Goal: Task Accomplishment & Management: Use online tool/utility

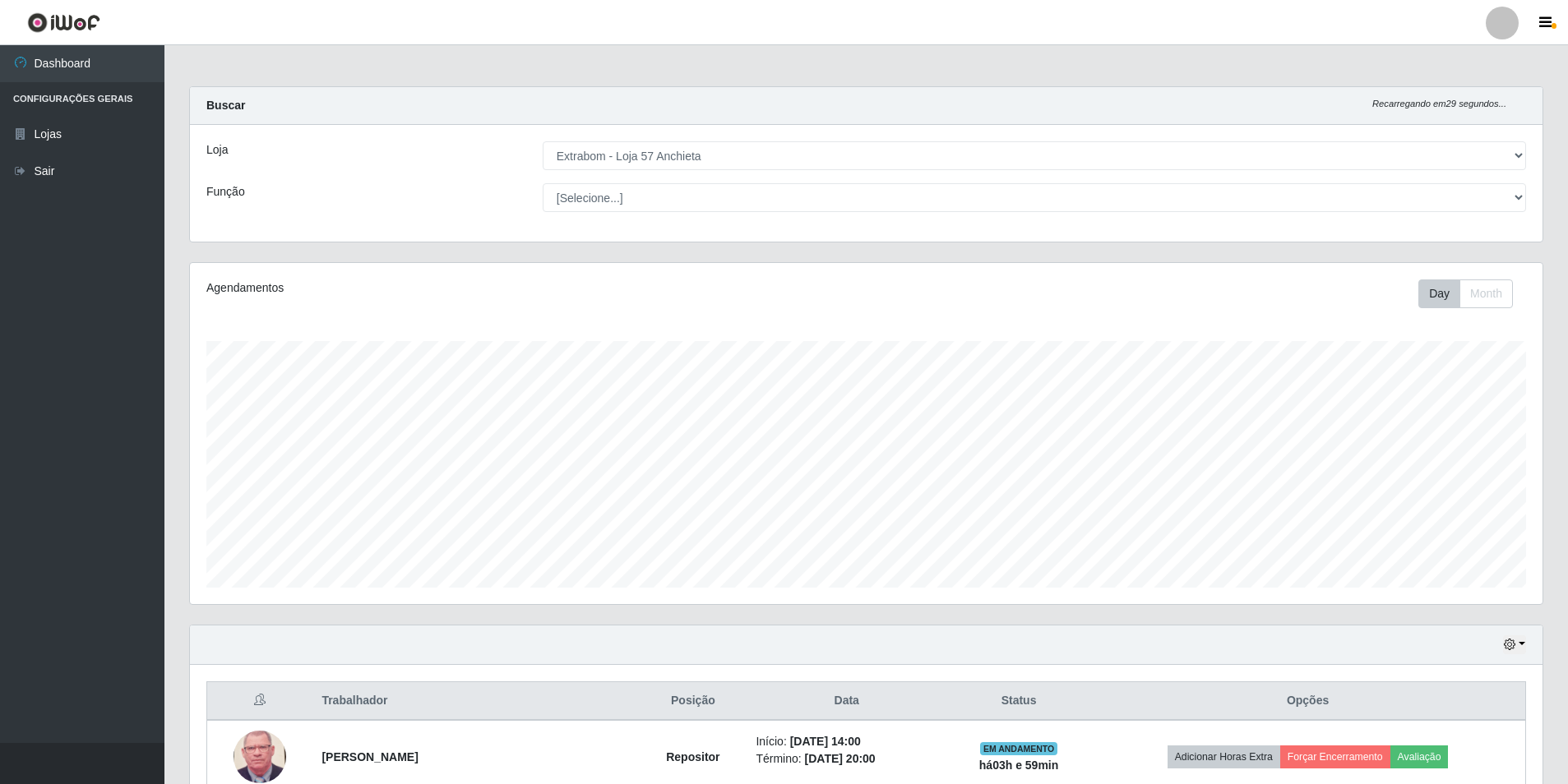
select select "470"
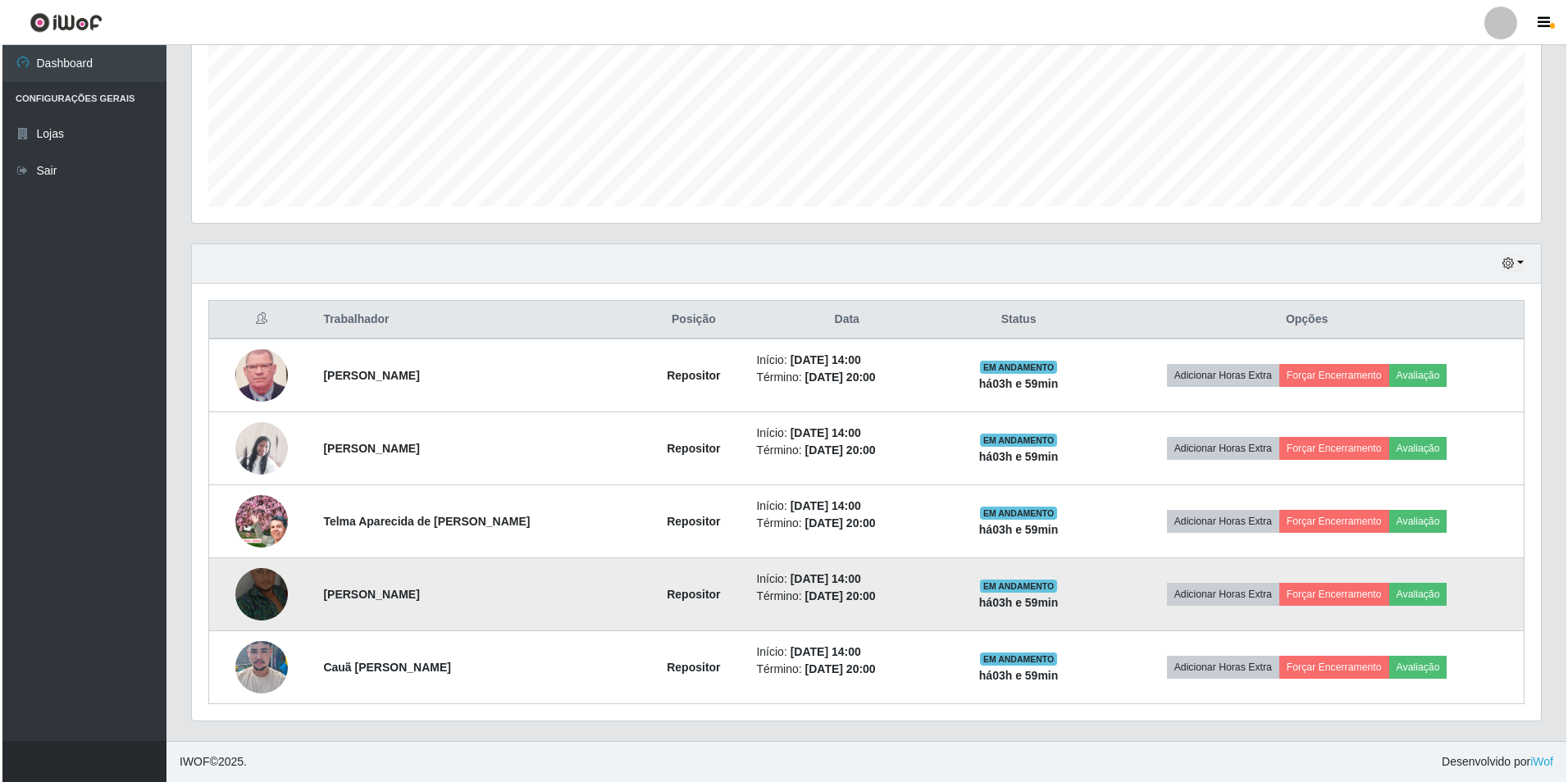
scroll to position [340, 1349]
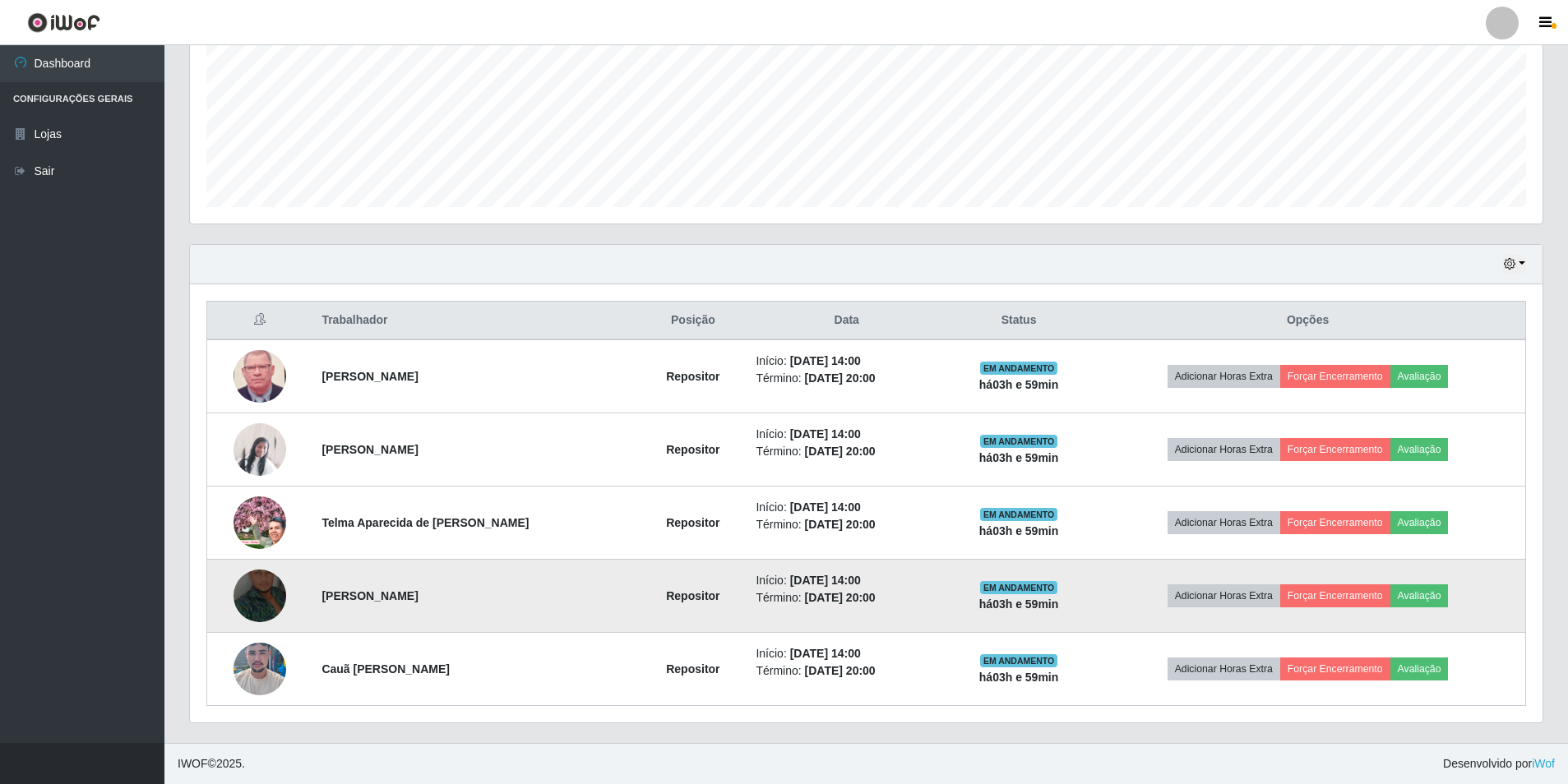
click at [252, 584] on img at bounding box center [260, 595] width 53 height 116
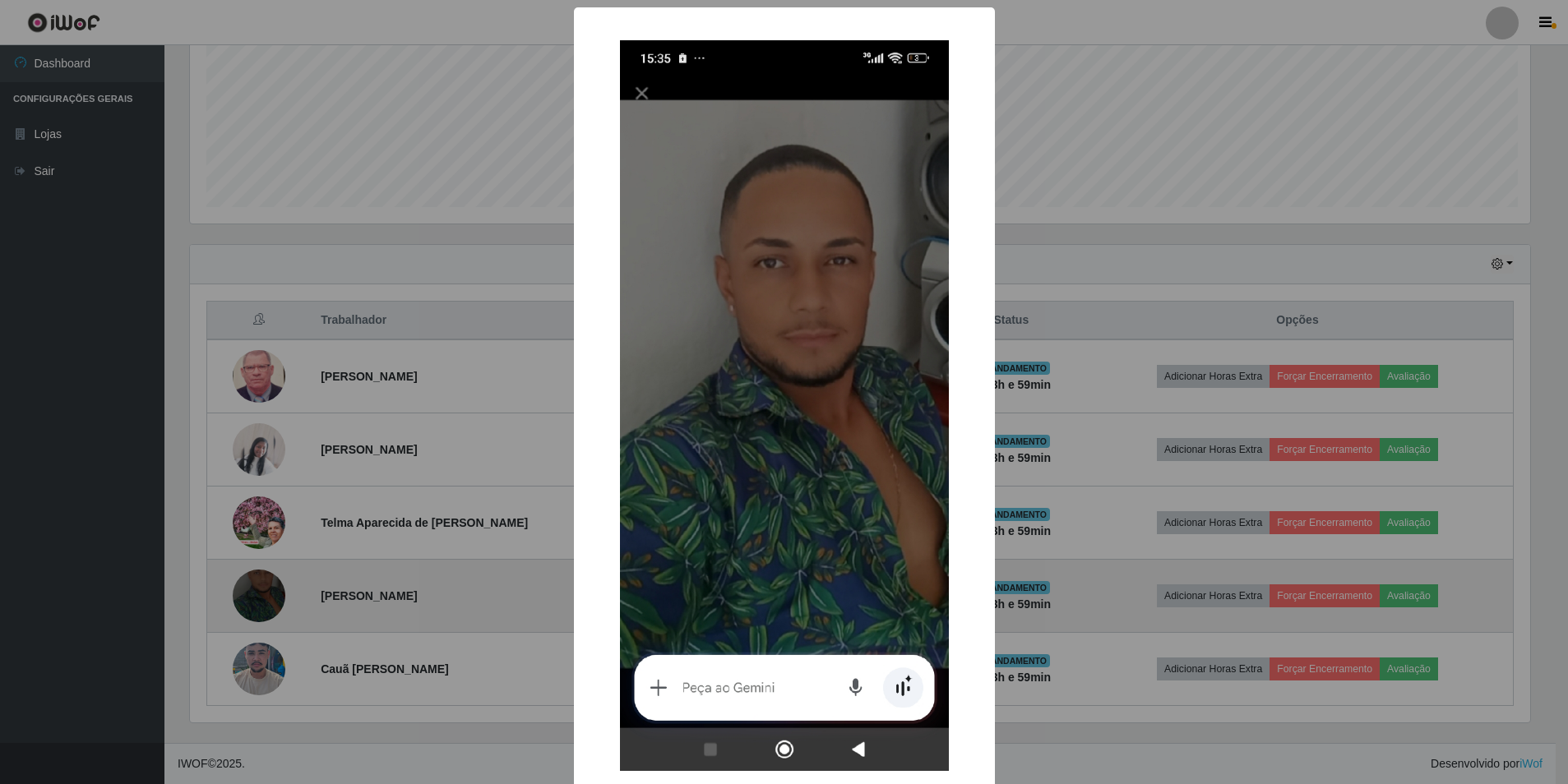
scroll to position [341, 1344]
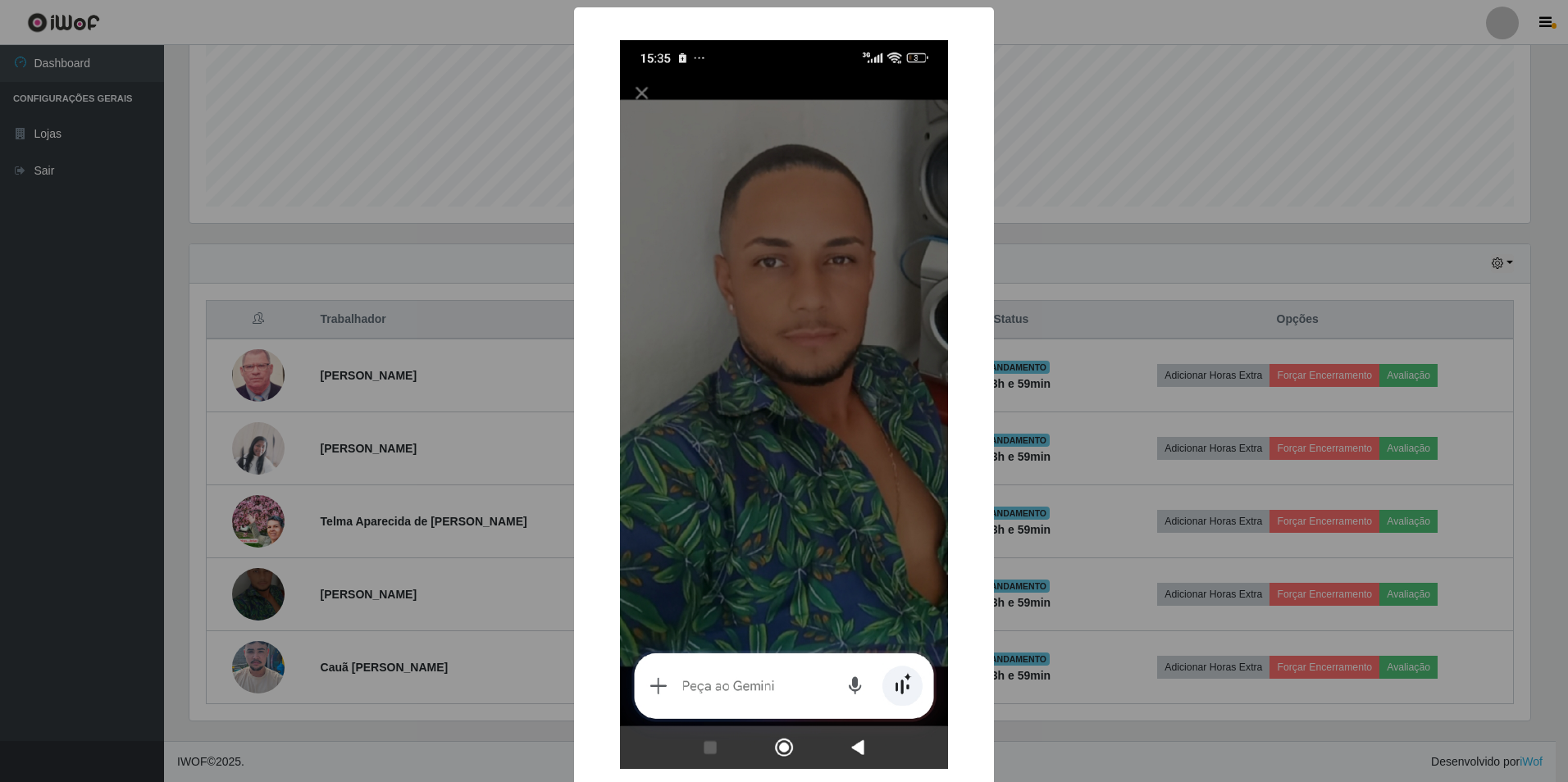
click at [352, 538] on div "× OK Cancel" at bounding box center [784, 391] width 1568 height 782
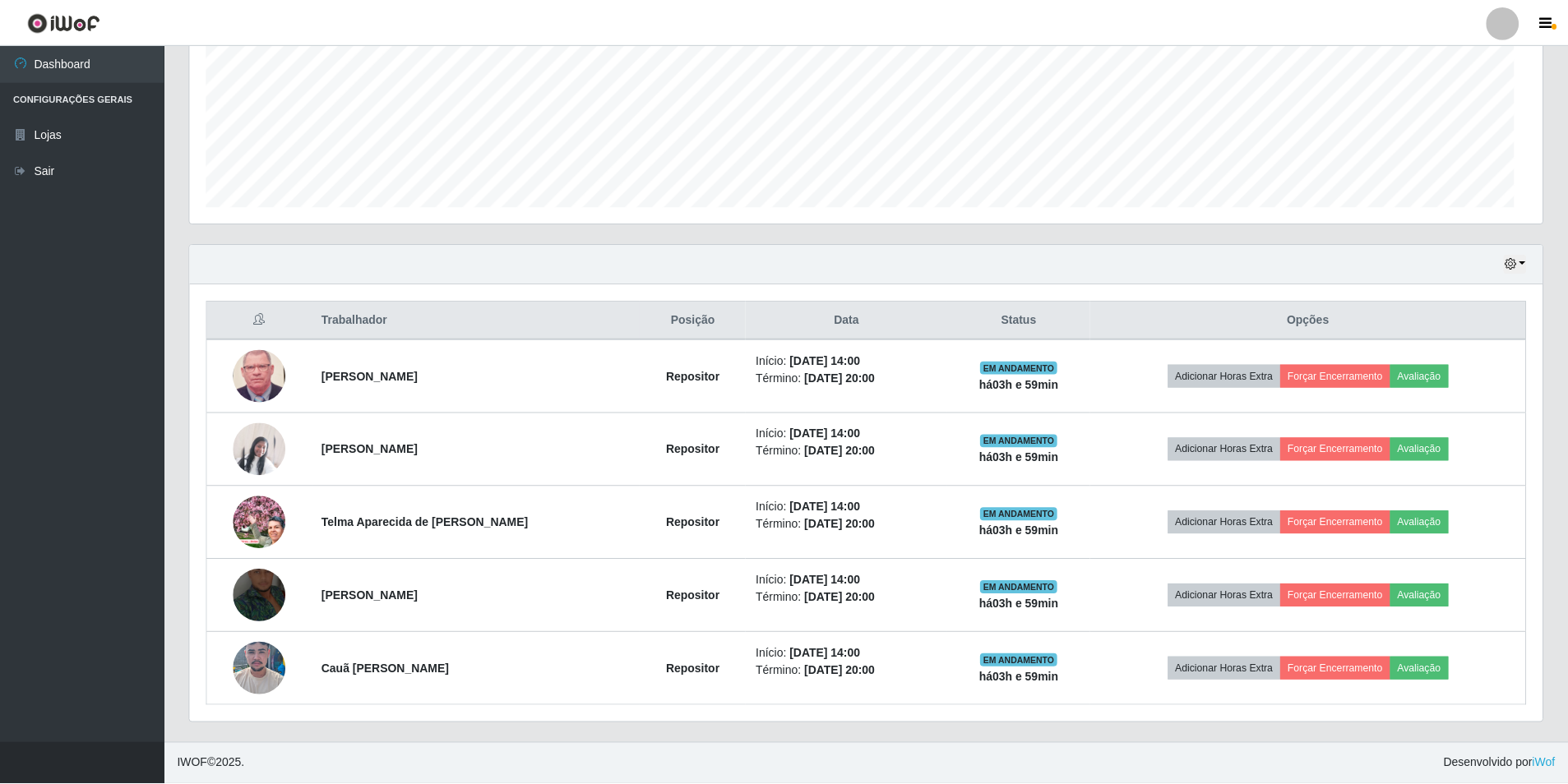
scroll to position [341, 1352]
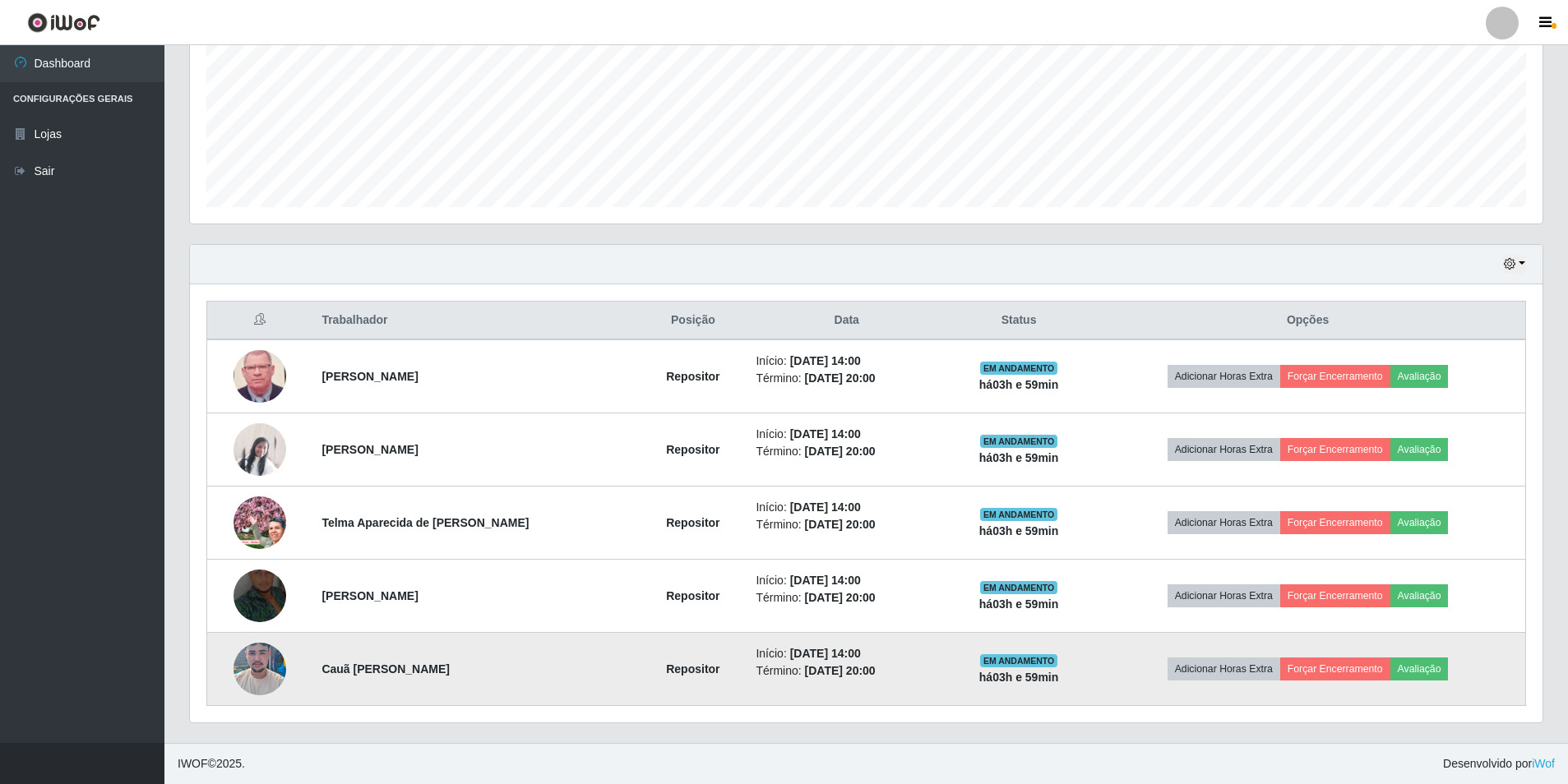
click at [280, 669] on img at bounding box center [260, 668] width 53 height 116
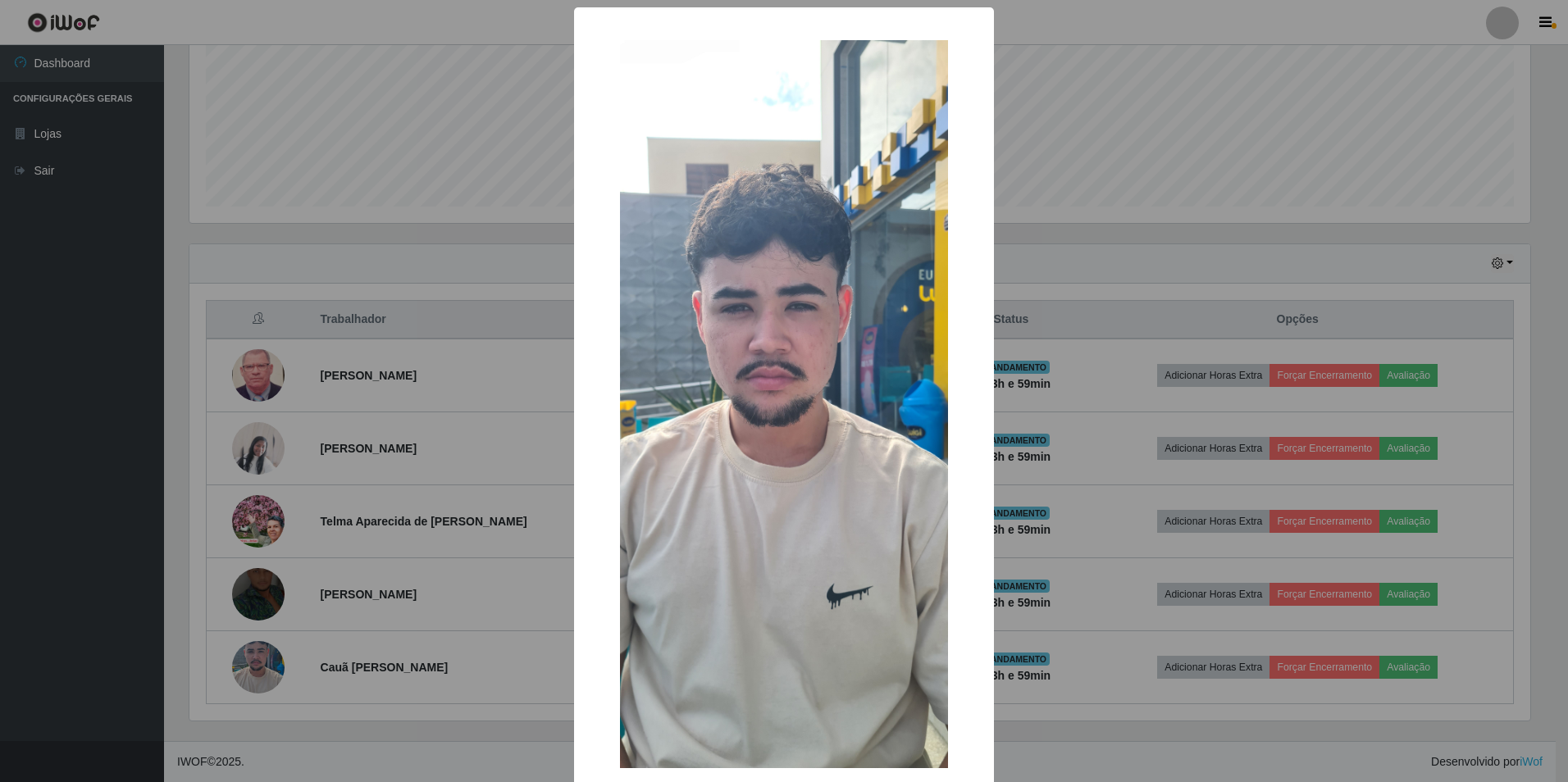
click at [382, 542] on div "× OK Cancel" at bounding box center [784, 391] width 1568 height 782
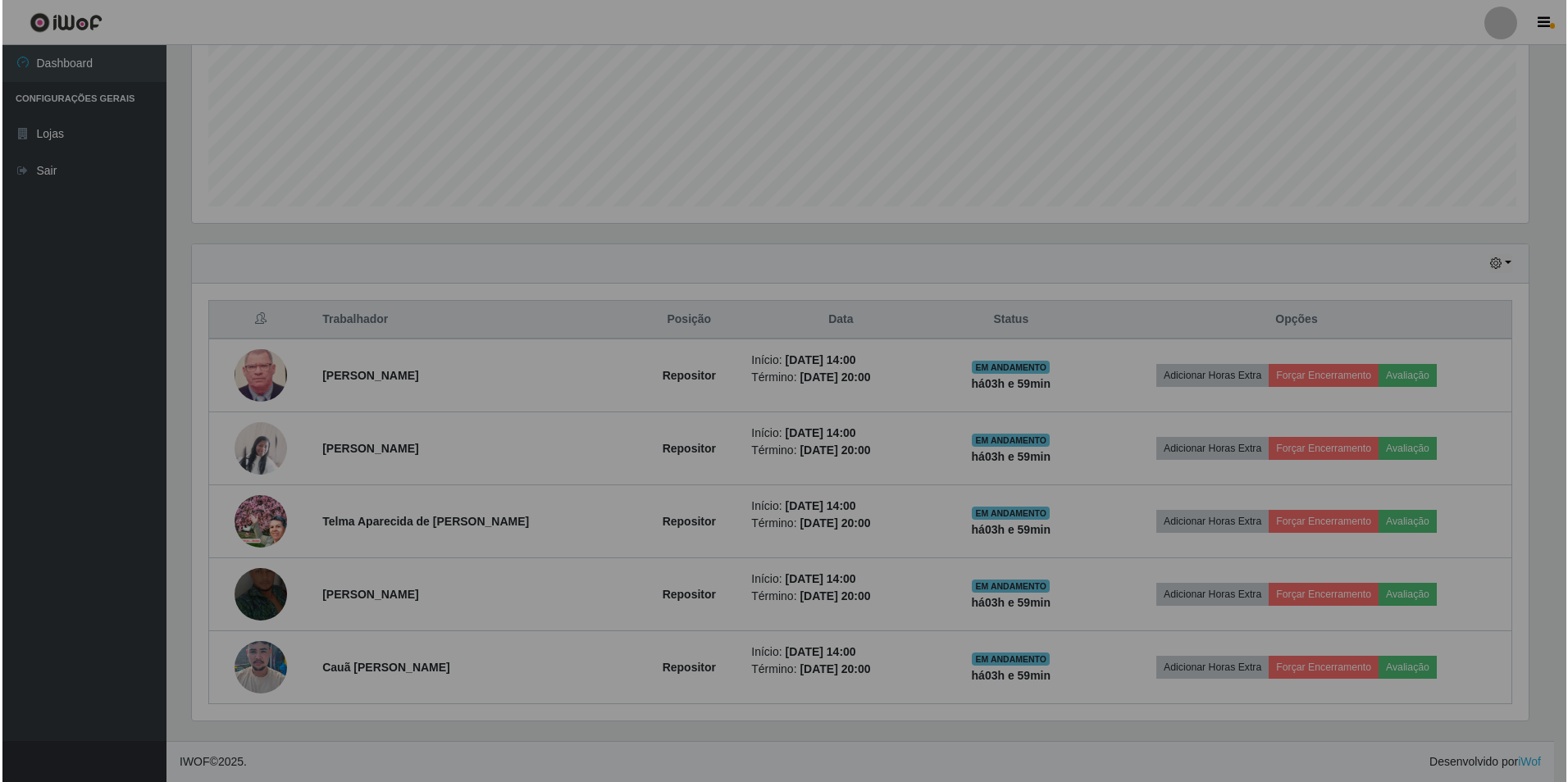
scroll to position [340, 1349]
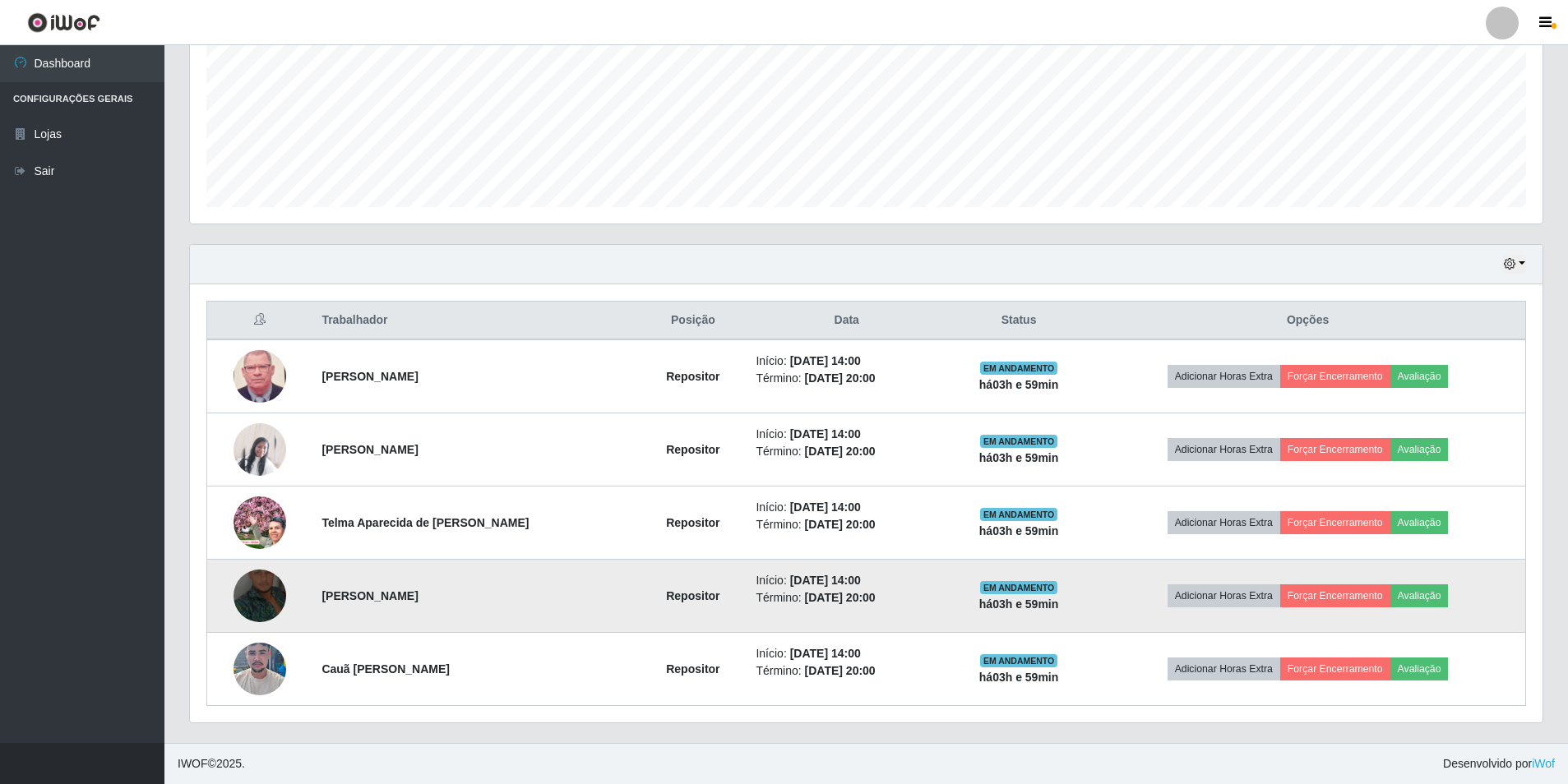
click at [280, 589] on img at bounding box center [260, 595] width 53 height 116
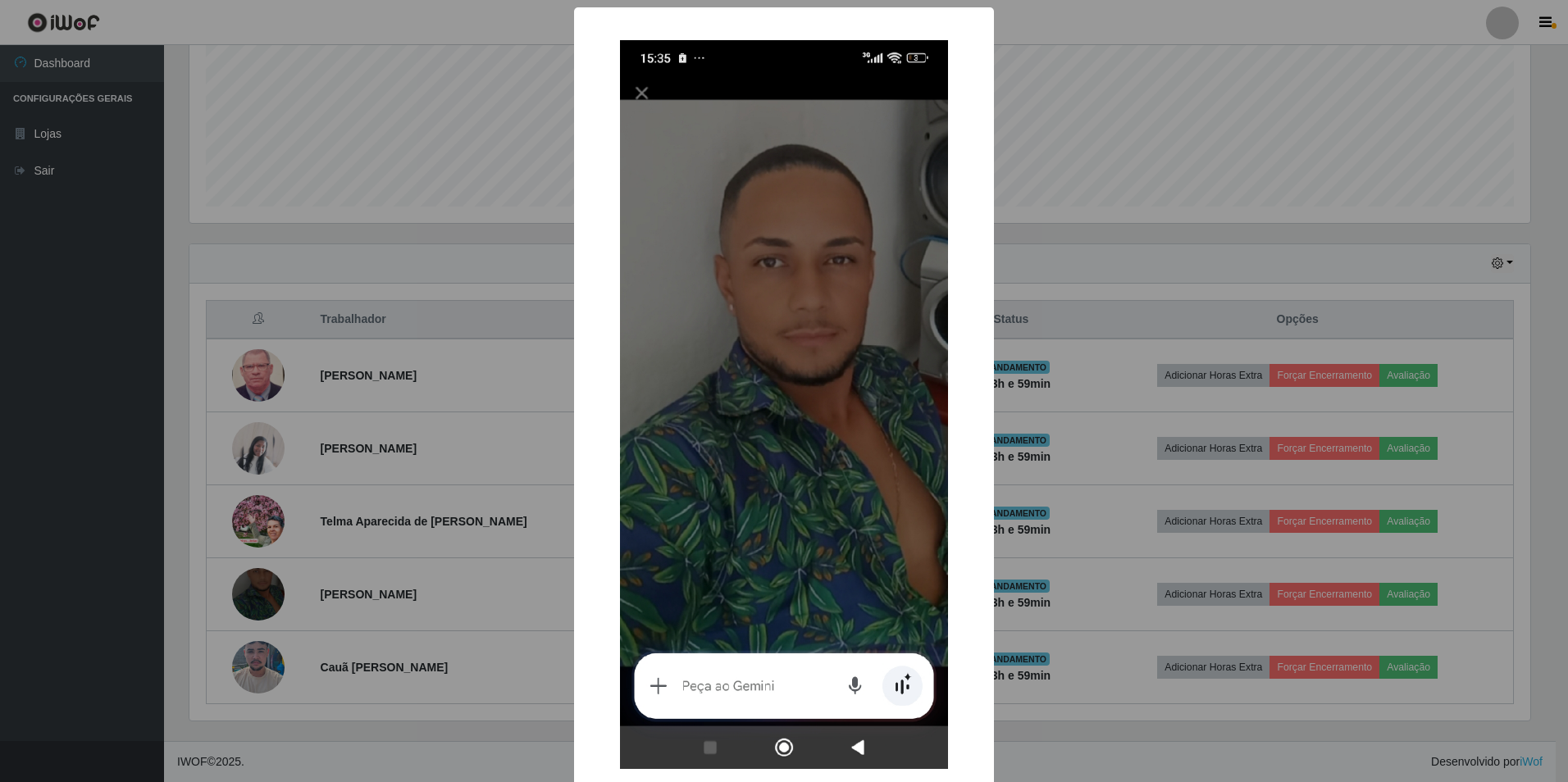
click at [429, 544] on div "× OK Cancel" at bounding box center [784, 391] width 1568 height 782
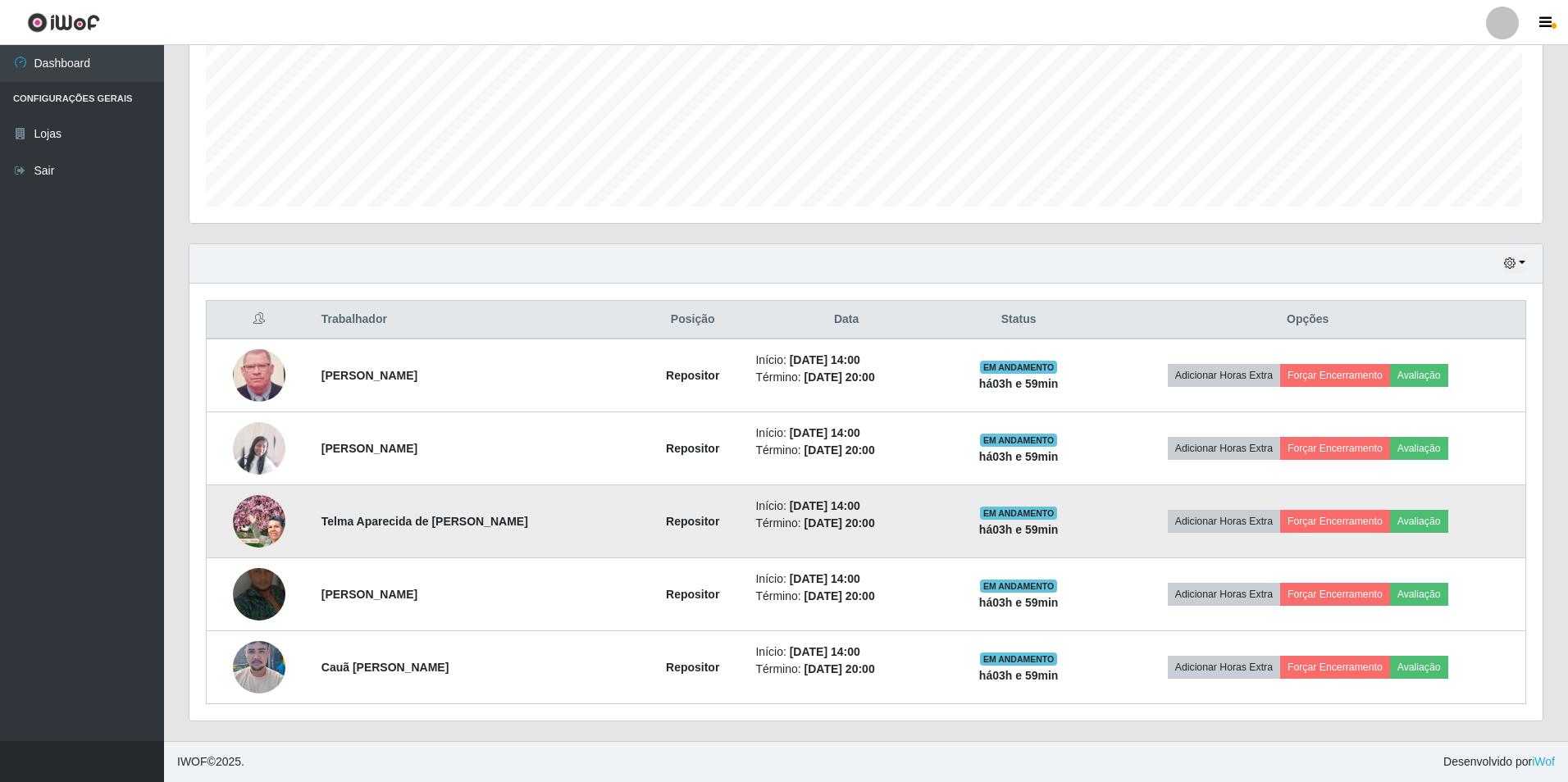
scroll to position [340, 1349]
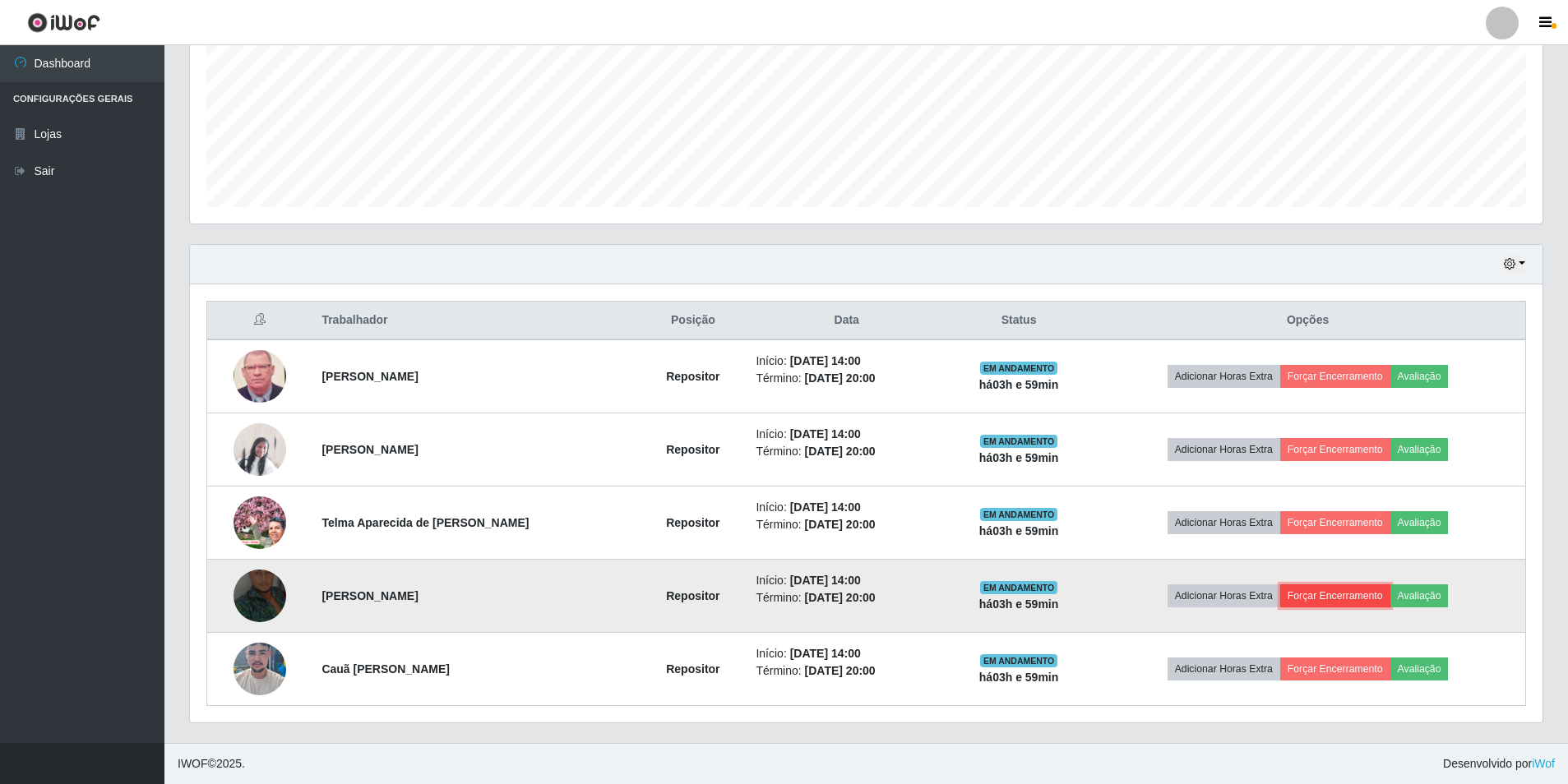
click at [1359, 598] on button "Forçar Encerramento" at bounding box center [1334, 596] width 110 height 23
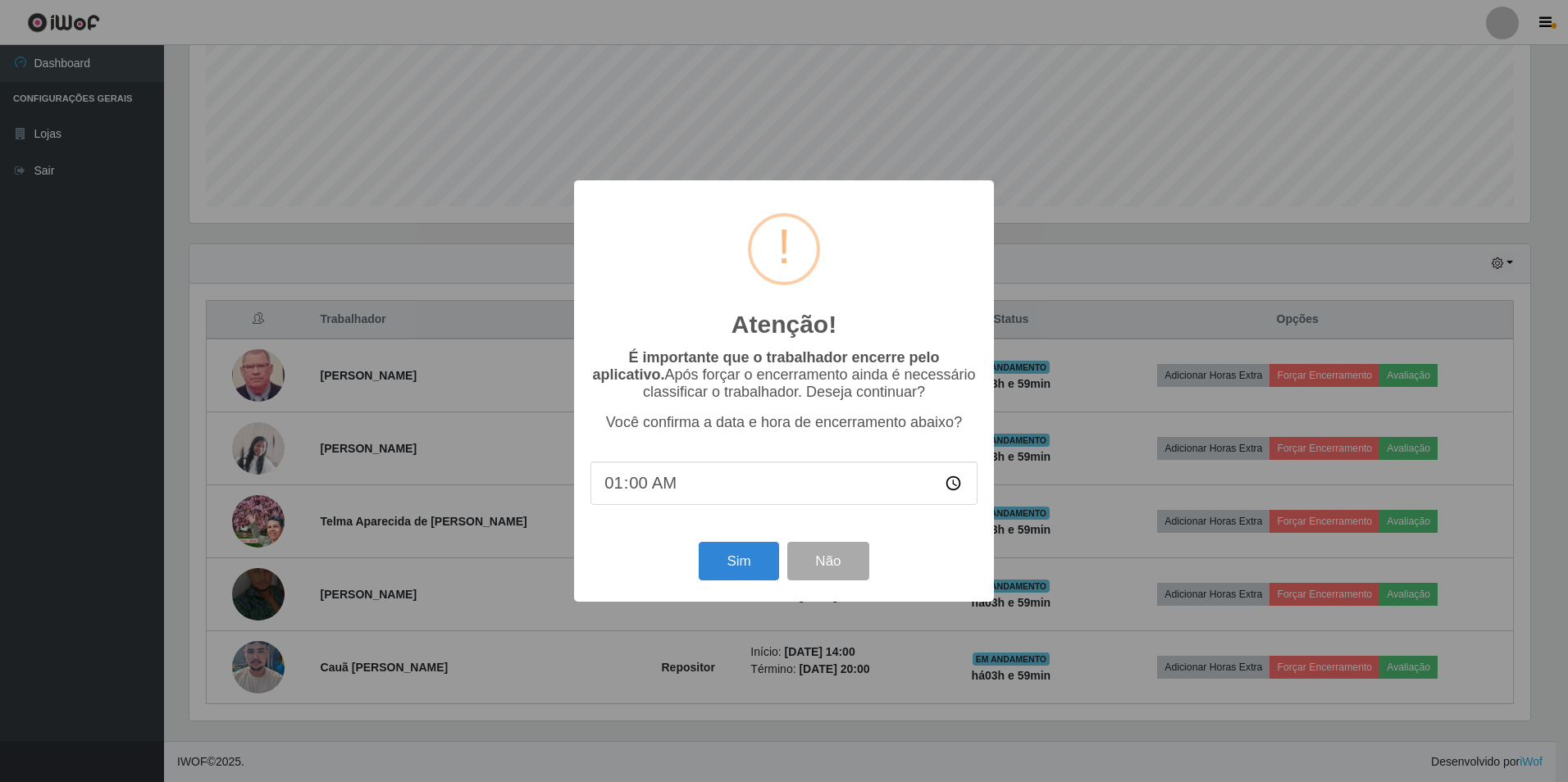
type input "18:00"
click at [726, 556] on button "Sim" at bounding box center [738, 561] width 80 height 39
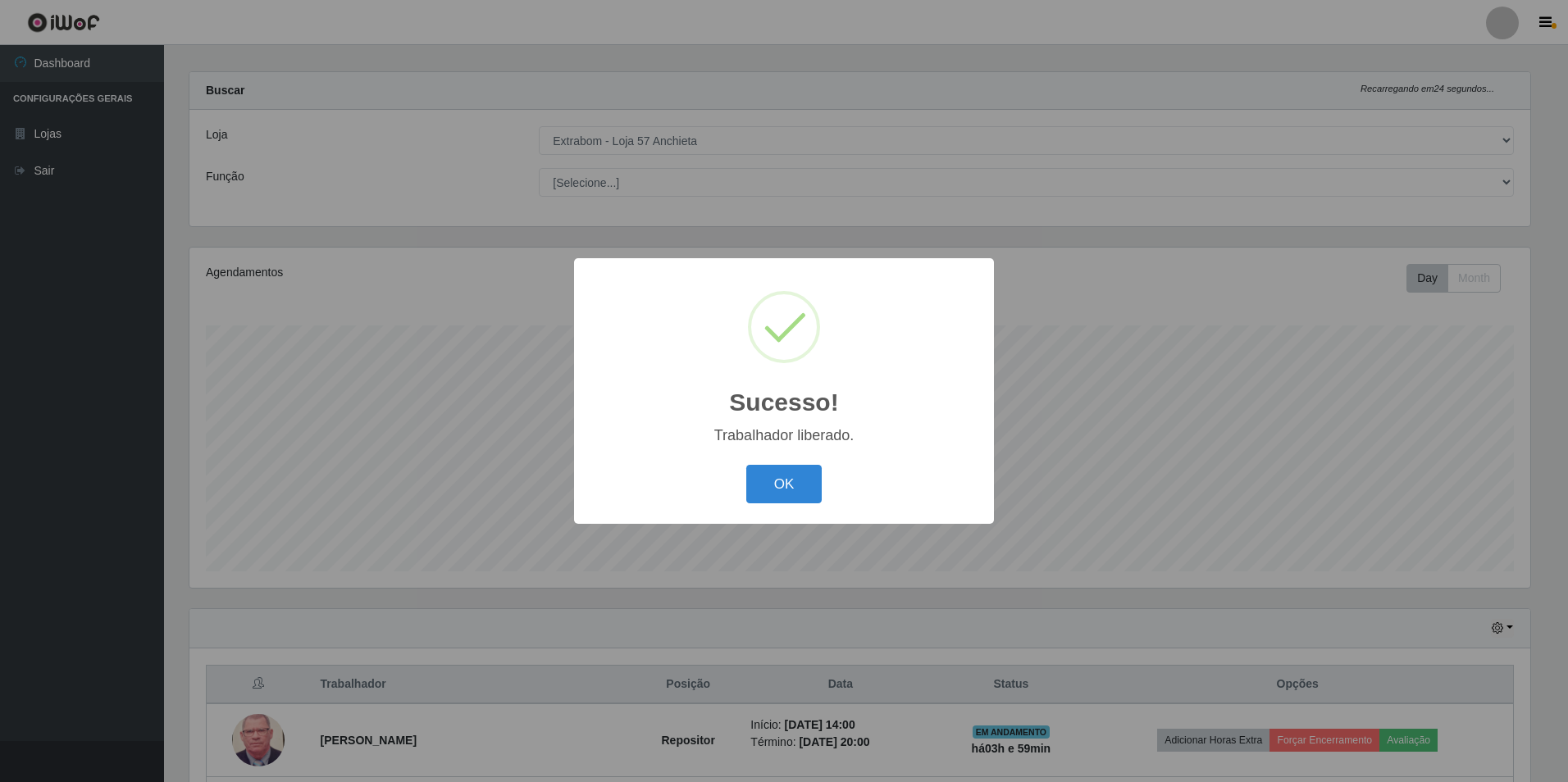
click at [765, 505] on div "OK Cancel" at bounding box center [784, 484] width 387 height 47
click at [760, 474] on button "OK" at bounding box center [784, 484] width 77 height 39
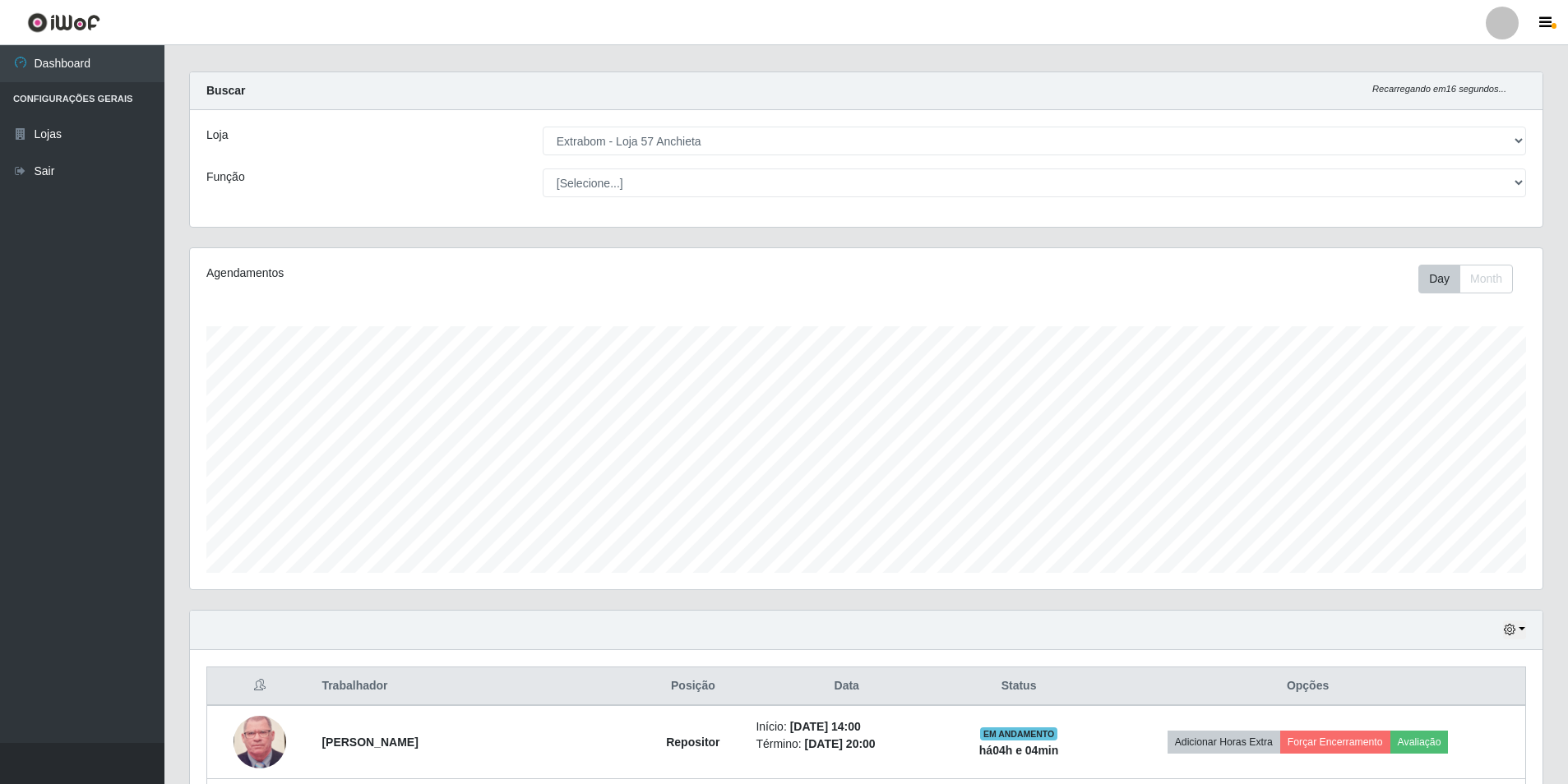
scroll to position [307, 0]
